Goal: Task Accomplishment & Management: Manage account settings

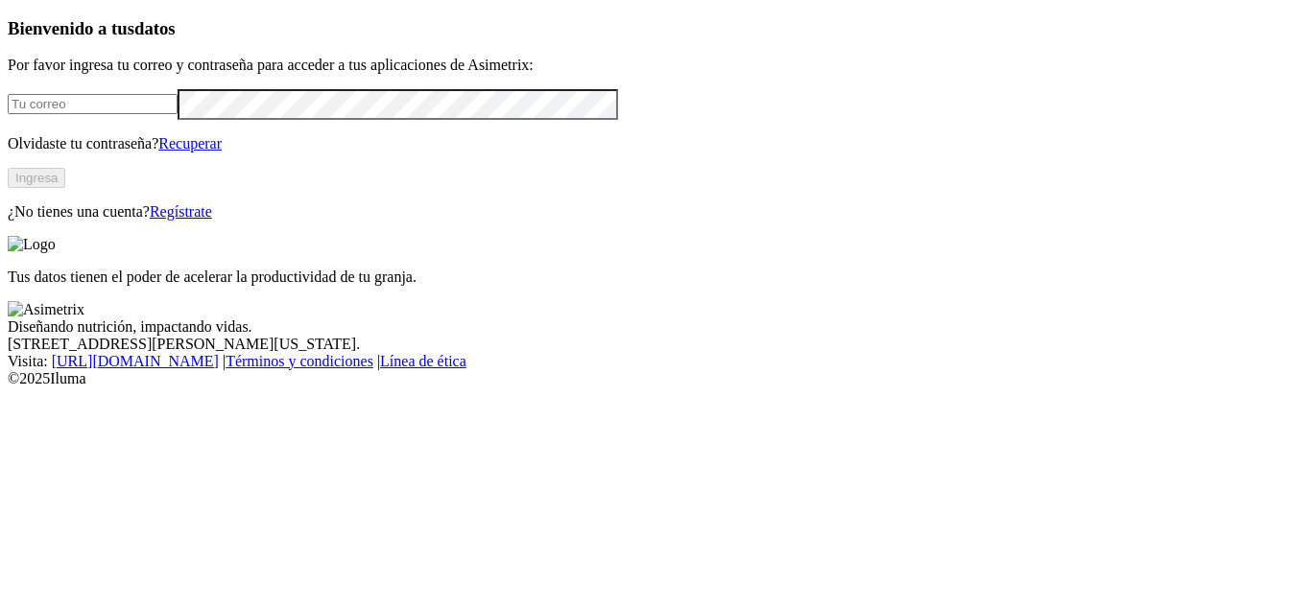
click at [178, 114] on input "email" at bounding box center [93, 104] width 170 height 20
click at [65, 188] on button "Ingresa" at bounding box center [37, 178] width 58 height 20
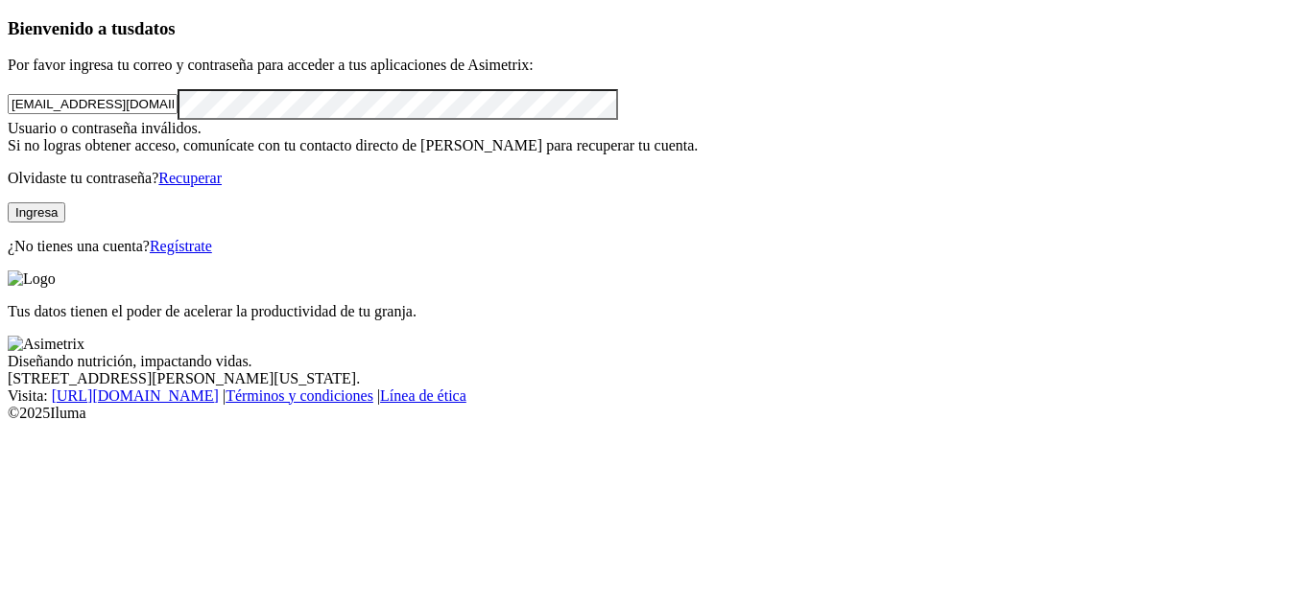
click at [8, 202] on div "Bienvenido a tus datos Por favor ingresa tu correo y contraseña para acceder a …" at bounding box center [655, 136] width 1295 height 237
click at [65, 223] on button "Ingresa" at bounding box center [37, 212] width 58 height 20
click at [8, 189] on div "Bienvenido a tus datos Por favor ingresa tu correo y contraseña para acceder a …" at bounding box center [655, 136] width 1295 height 237
click input "submit" at bounding box center [0, 0] width 0 height 0
click at [8, 189] on div "Bienvenido a tus datos Por favor ingresa tu correo y contraseña para acceder a …" at bounding box center [655, 136] width 1295 height 237
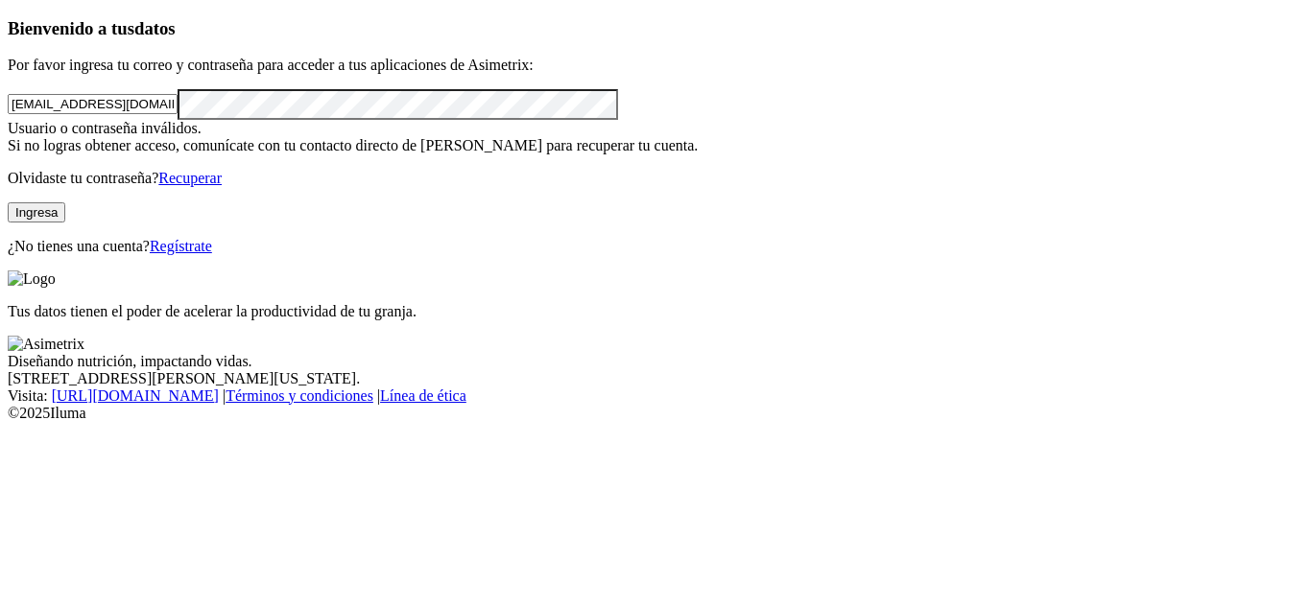
click input "submit" at bounding box center [0, 0] width 0 height 0
click at [65, 223] on button "Ingresa" at bounding box center [37, 212] width 58 height 20
click at [8, 182] on div "Bienvenido a tus datos Por favor ingresa tu correo y contraseña para acceder a …" at bounding box center [655, 136] width 1295 height 237
click input "submit" at bounding box center [0, 0] width 0 height 0
click at [8, 188] on div "Bienvenido a tus datos Por favor ingresa tu correo y contraseña para acceder a …" at bounding box center [655, 136] width 1295 height 237
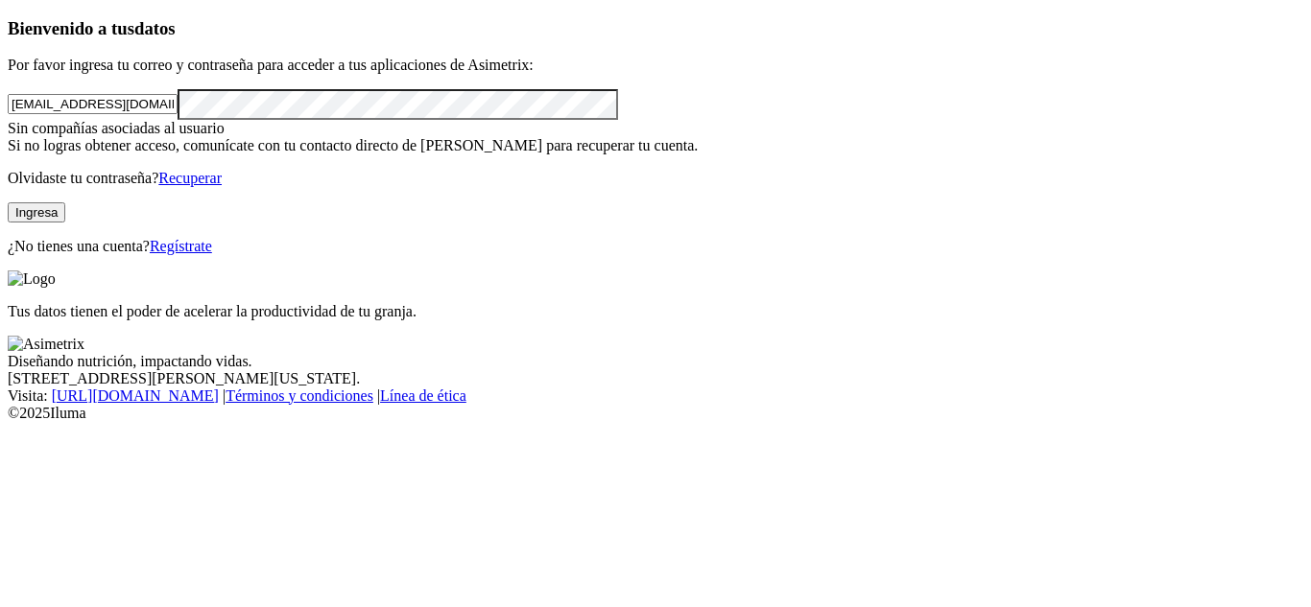
click at [65, 223] on button "Ingresa" at bounding box center [37, 212] width 58 height 20
click at [297, 119] on form "[EMAIL_ADDRESS][DOMAIN_NAME]" at bounding box center [655, 104] width 1295 height 30
click at [178, 114] on input "[EMAIL_ADDRESS][DOMAIN_NAME]" at bounding box center [93, 104] width 170 height 20
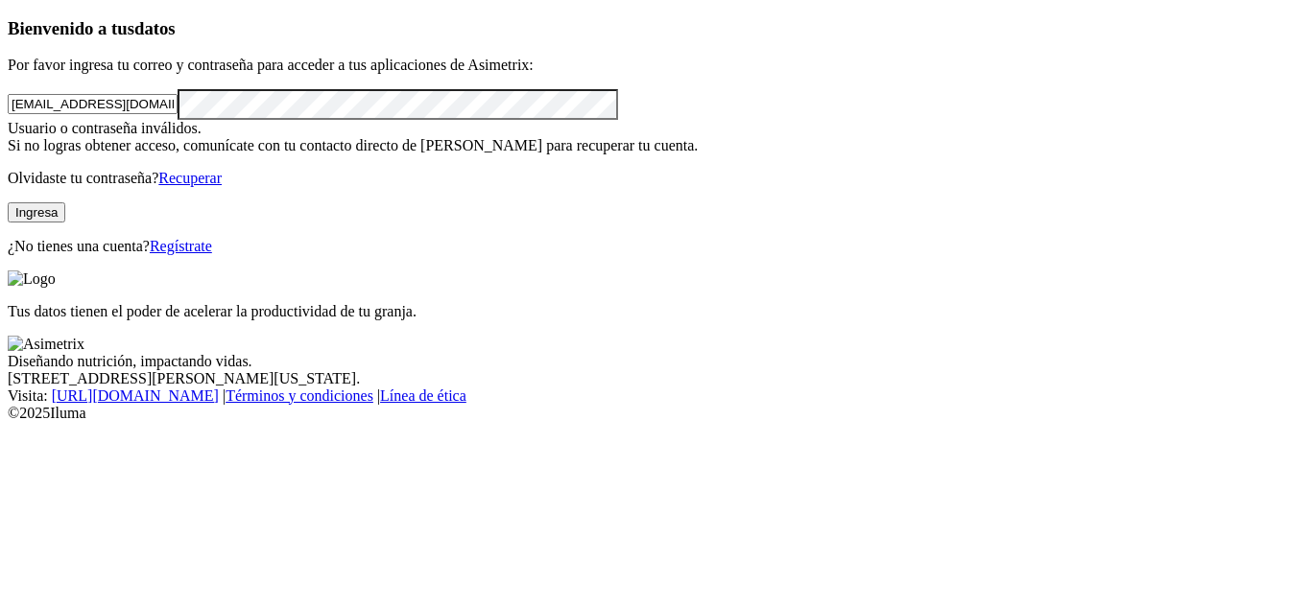
type input "[EMAIL_ADDRESS][DOMAIN_NAME]"
click input "submit" at bounding box center [0, 0] width 0 height 0
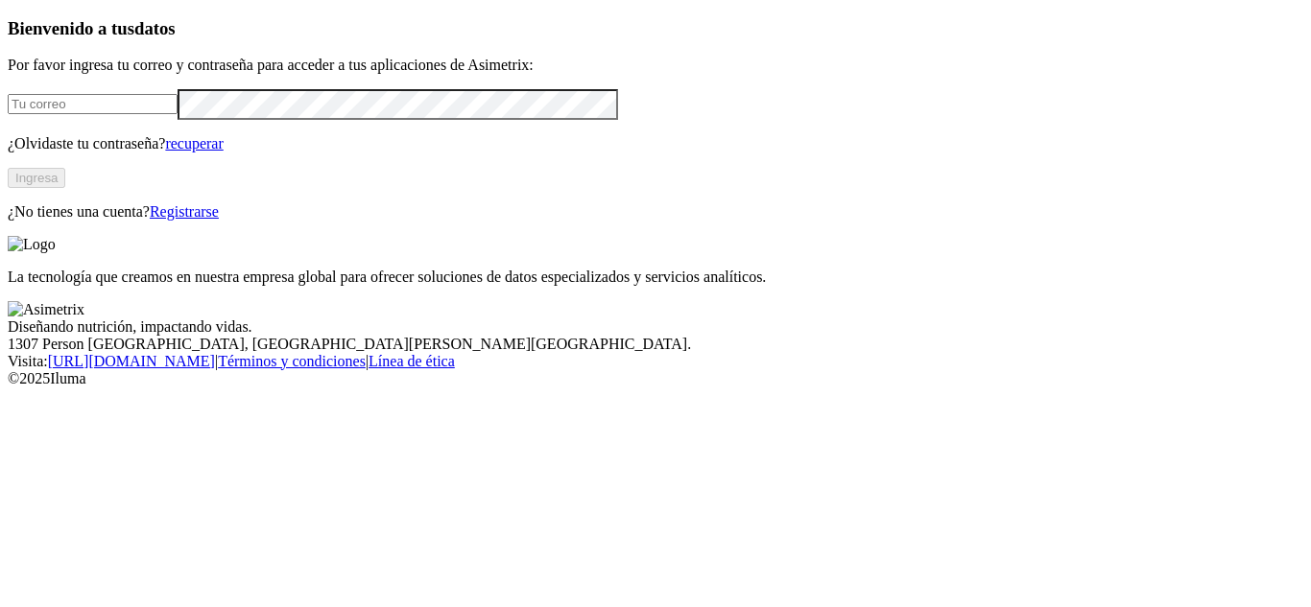
click at [178, 114] on input "email" at bounding box center [93, 104] width 170 height 20
type input "[EMAIL_ADDRESS][DOMAIN_NAME]"
click at [58, 185] on font "Ingresa" at bounding box center [36, 178] width 42 height 14
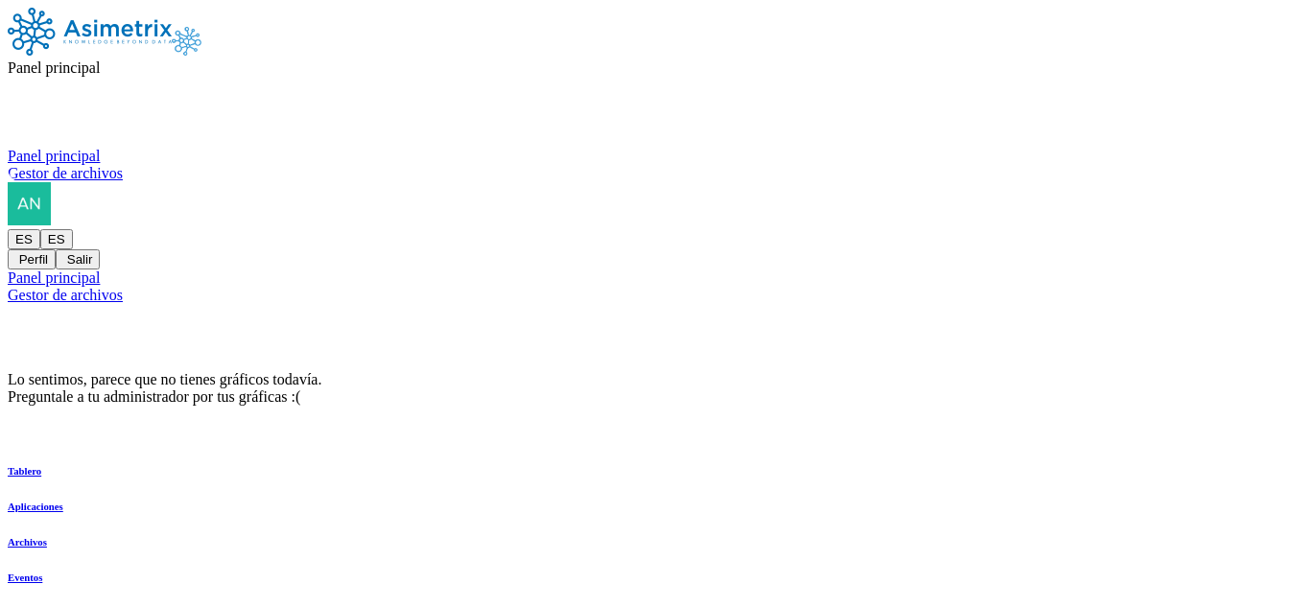
click at [1232, 182] on div "ES ES Perfil Salir" at bounding box center [648, 225] width 1281 height 87
click at [1242, 182] on div "ES ES Perfil Salir" at bounding box center [648, 225] width 1281 height 87
click at [8, 229] on icon at bounding box center [8, 229] width 0 height 0
click at [100, 249] on button "Salir" at bounding box center [78, 259] width 44 height 20
